Goal: Check status: Check status

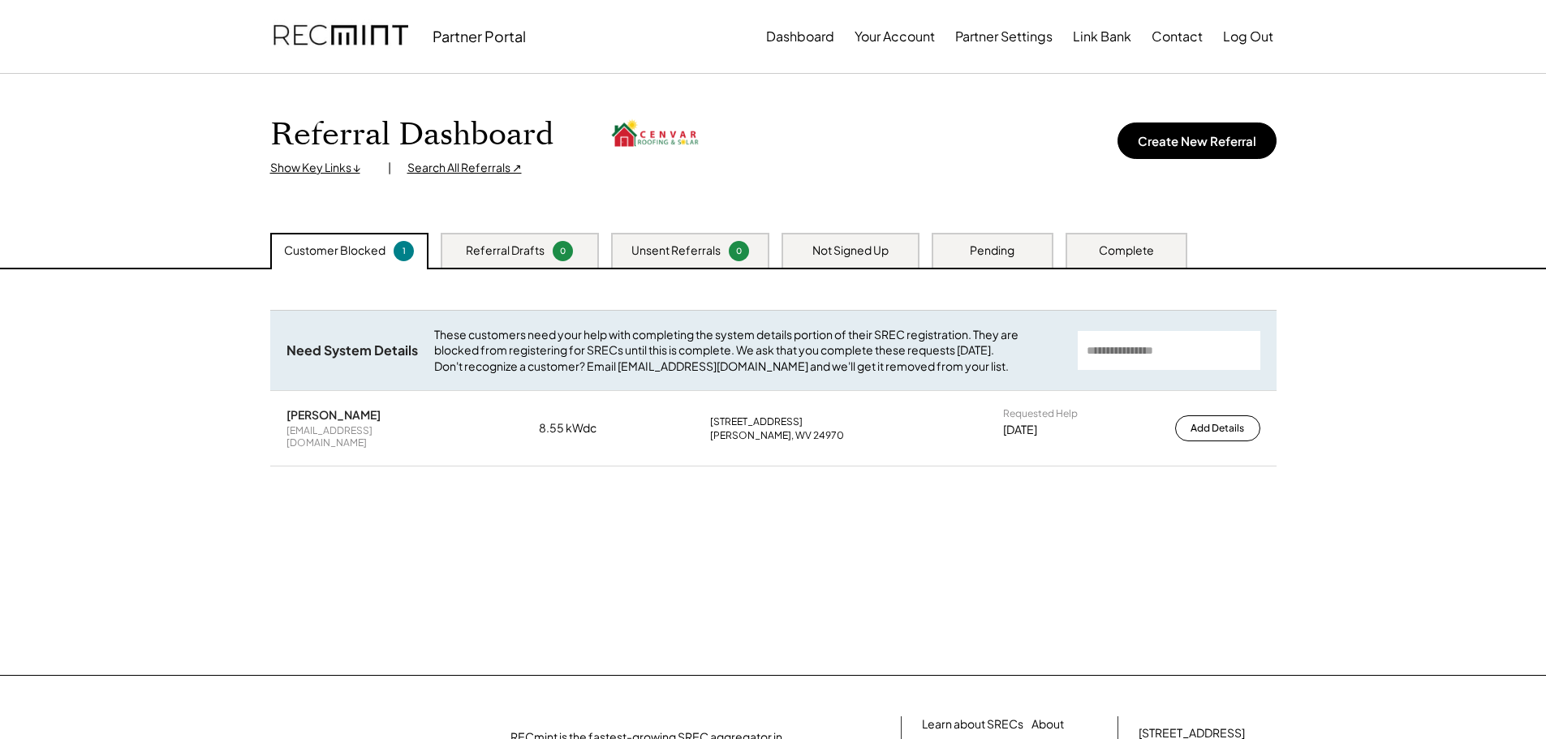
click at [962, 238] on div "Pending" at bounding box center [992, 250] width 122 height 35
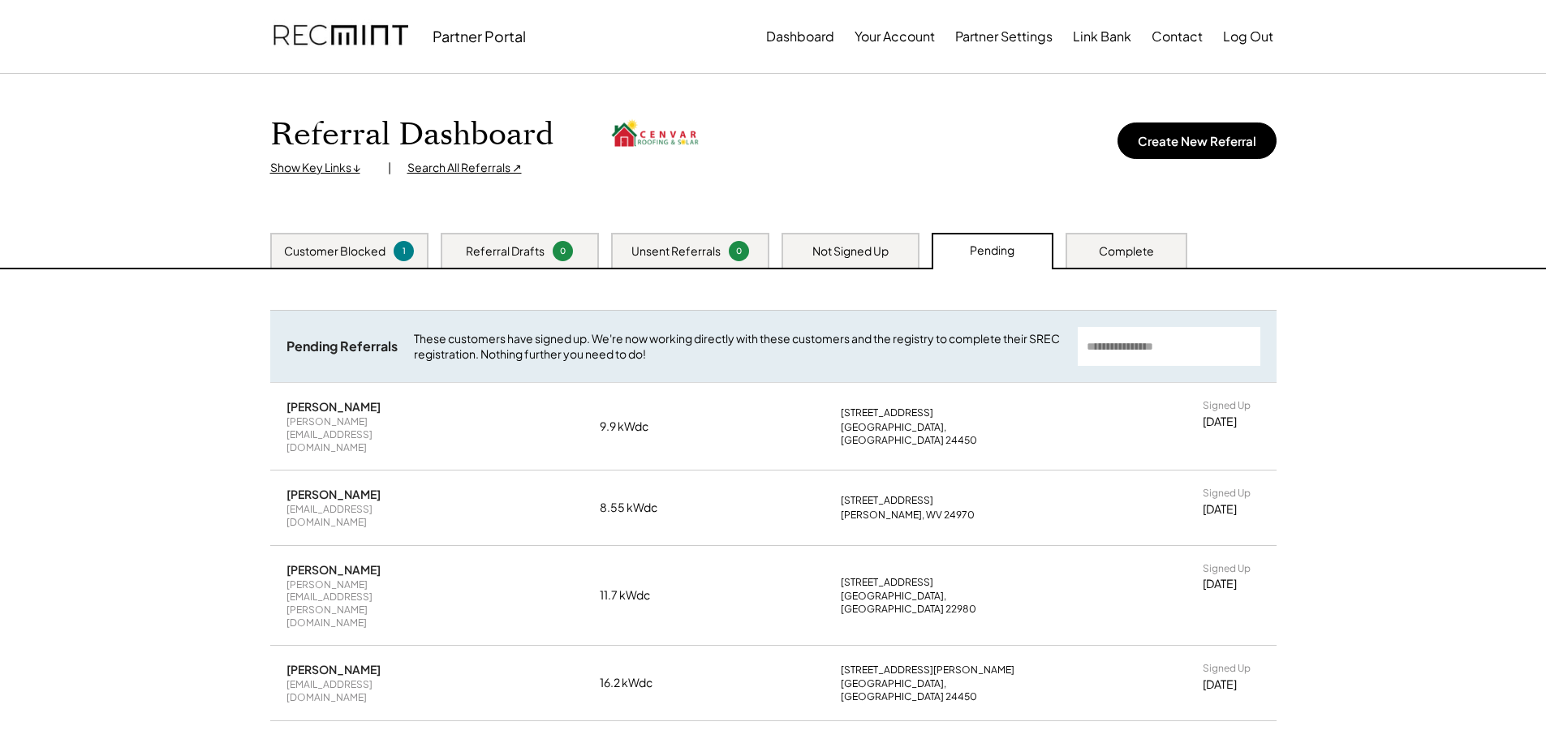
click at [848, 255] on div "Not Signed Up" at bounding box center [850, 251] width 76 height 16
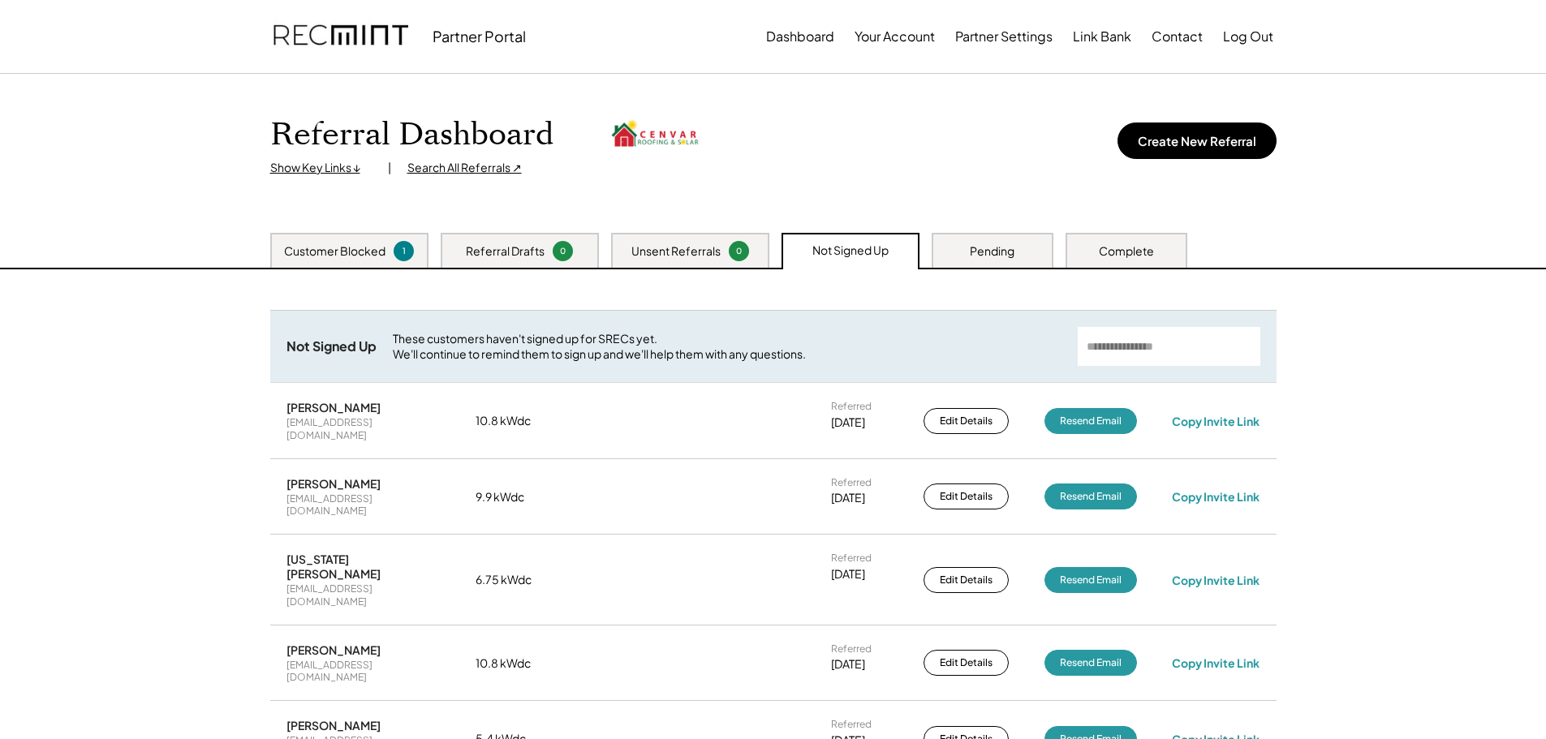
click at [963, 250] on div "Pending" at bounding box center [992, 250] width 122 height 35
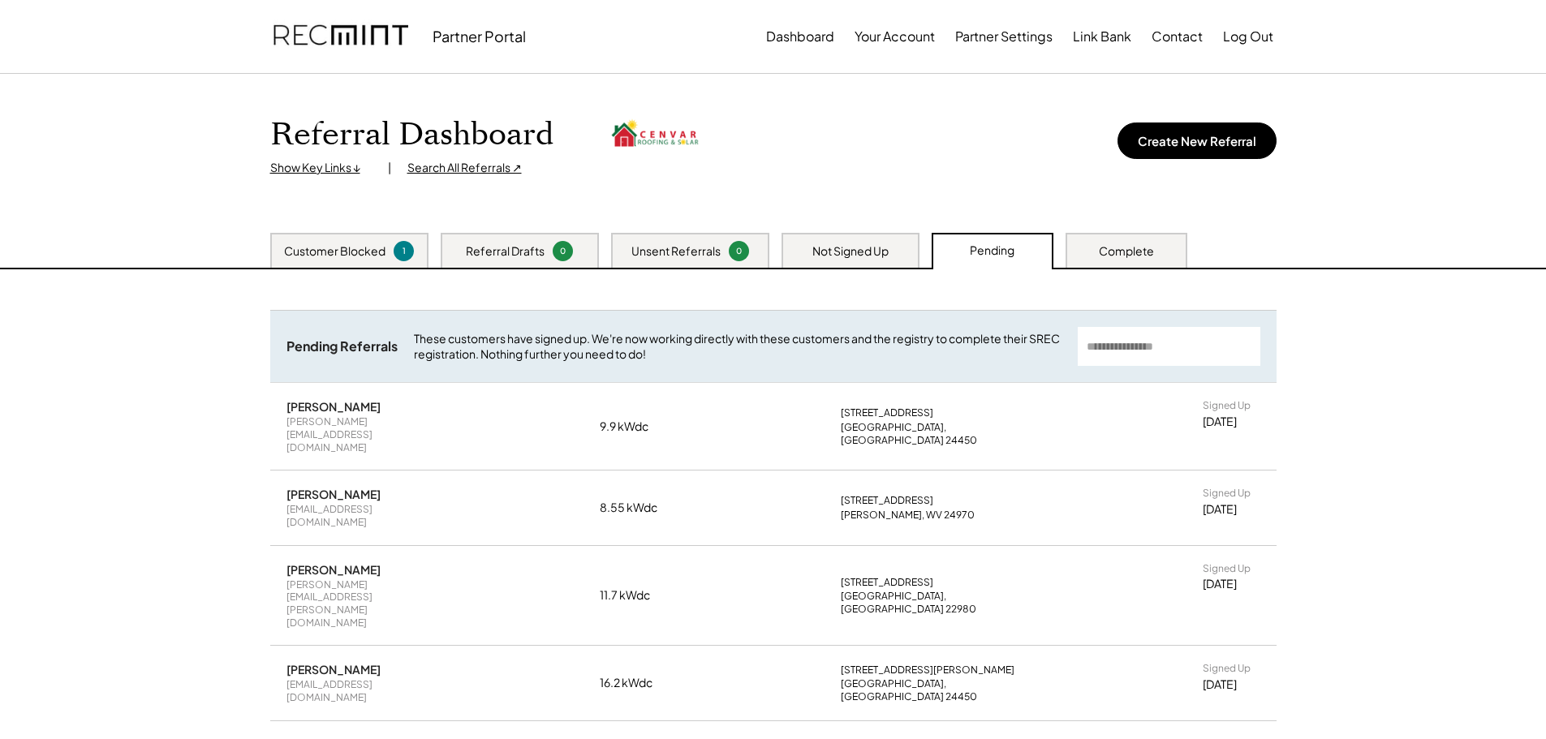
click at [342, 255] on div "Customer Blocked" at bounding box center [334, 251] width 101 height 16
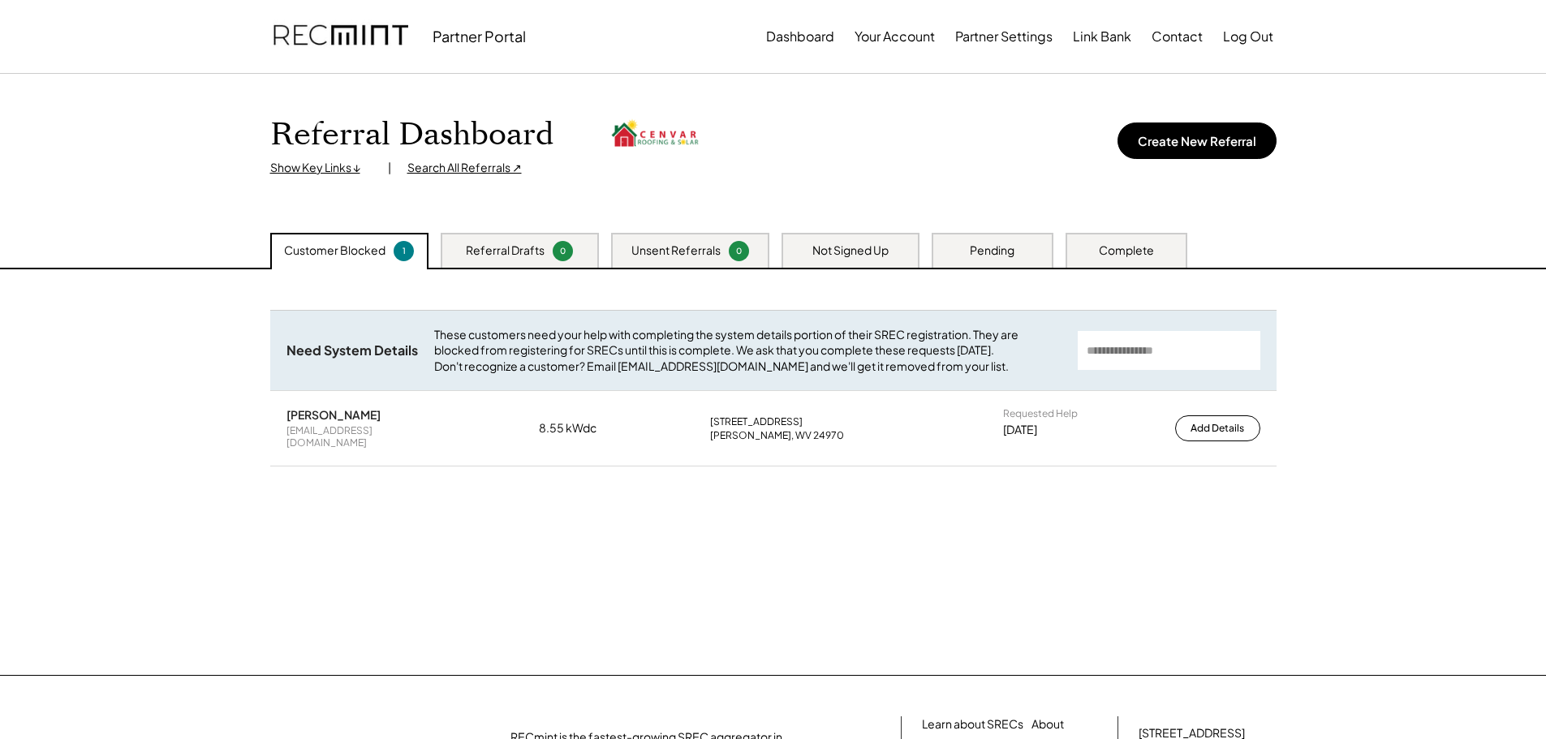
click at [1005, 252] on div "Pending" at bounding box center [992, 251] width 45 height 16
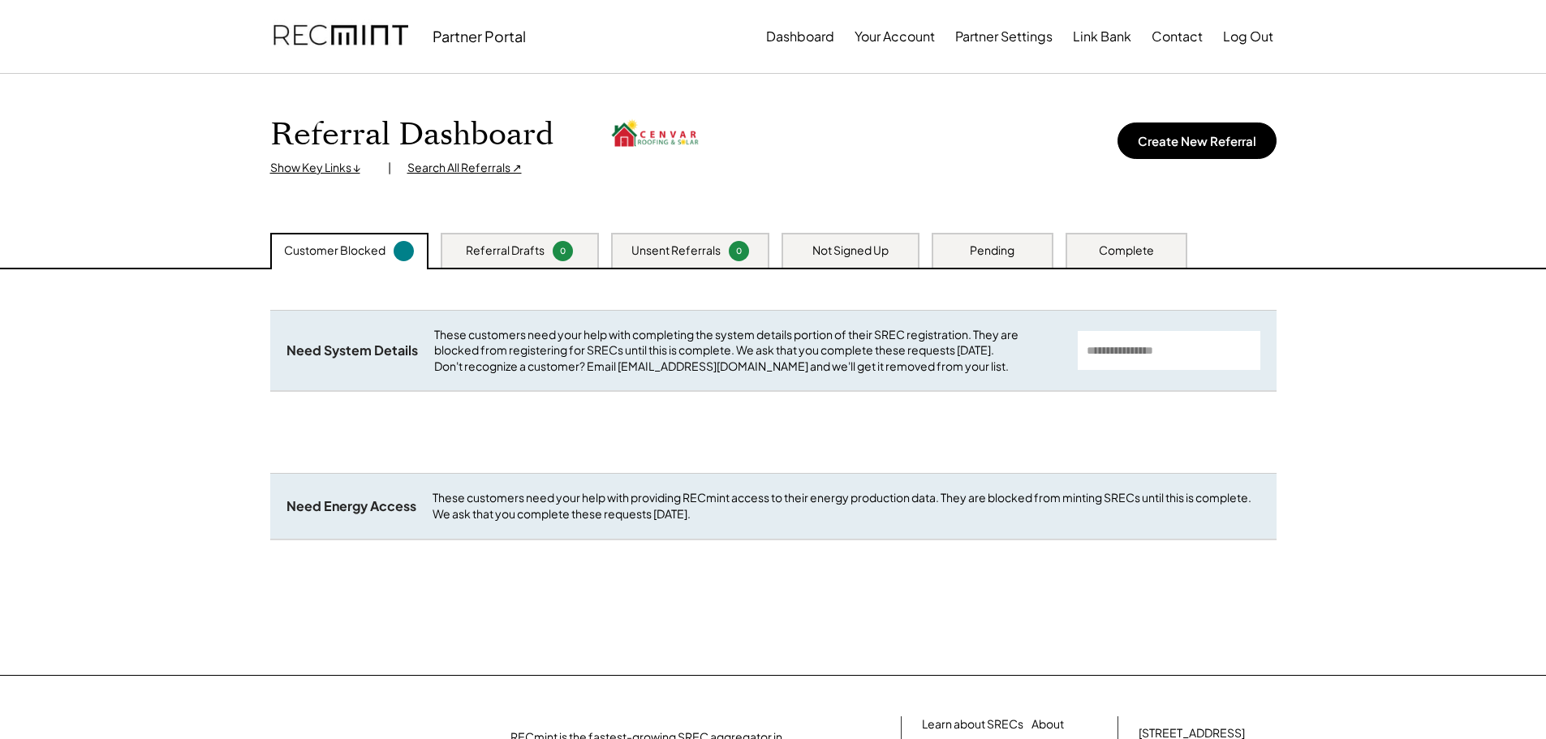
click at [1004, 251] on div "Pending" at bounding box center [992, 251] width 45 height 16
